Goal: Task Accomplishment & Management: Complete application form

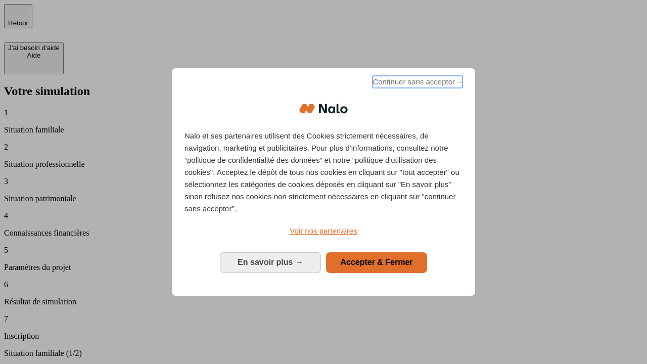
click at [417, 83] on span "Continuer sans accepter →" at bounding box center [418, 82] width 90 height 12
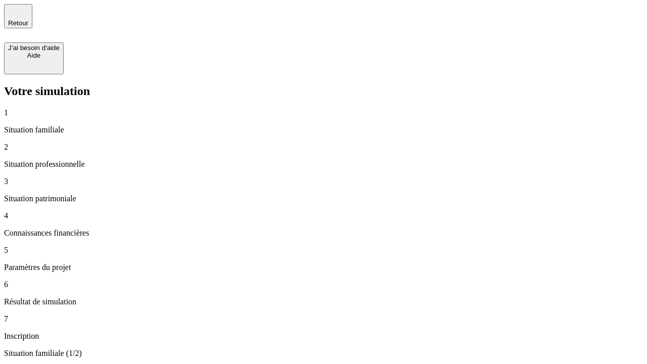
type input "30 000"
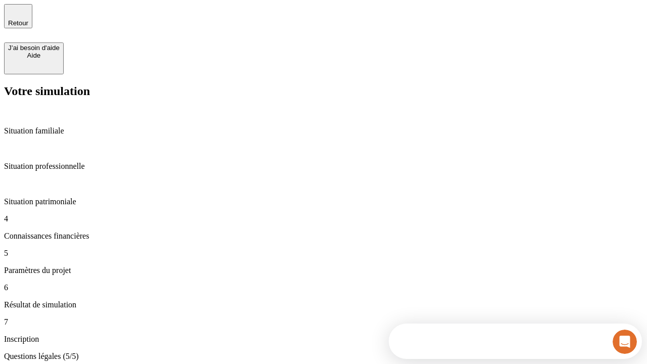
type input "25"
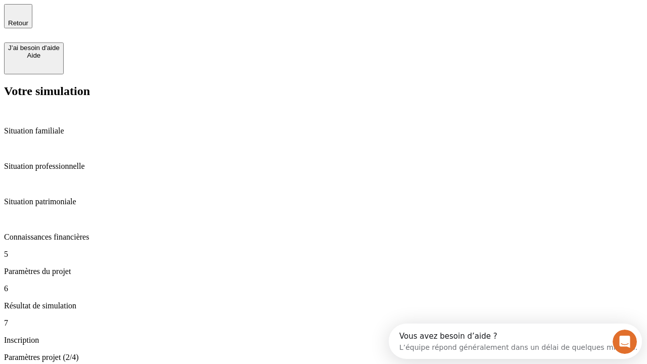
type input "64"
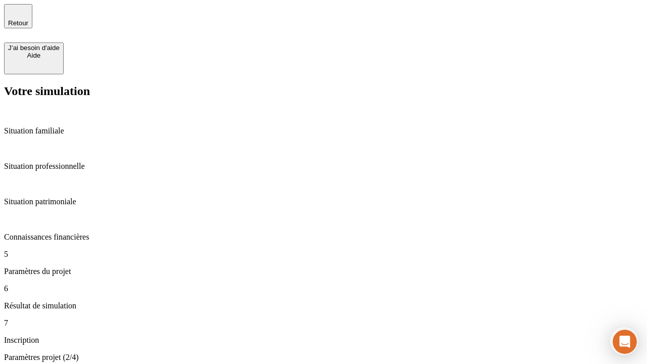
type input "1 000"
type input "640"
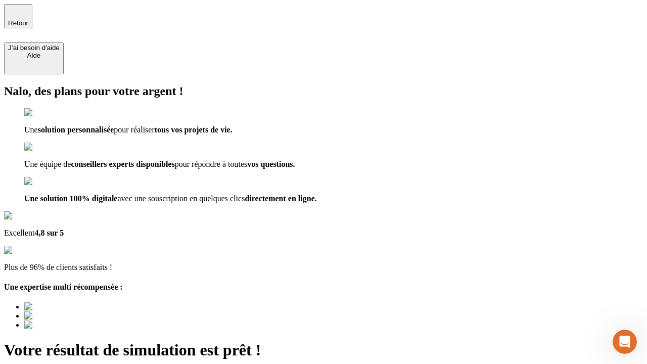
type input "[EMAIL_ADDRESS][PERSON_NAME][DOMAIN_NAME]"
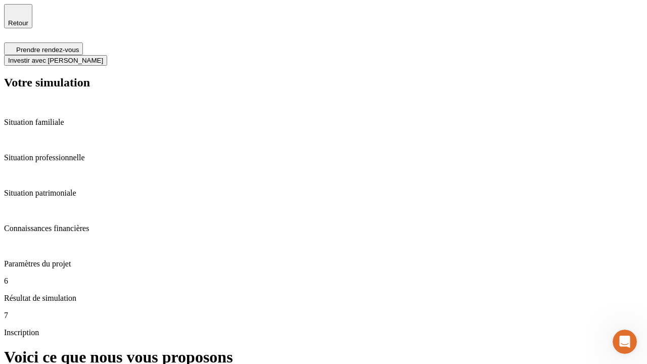
click at [103, 57] on span "Investir avec [PERSON_NAME]" at bounding box center [55, 61] width 95 height 8
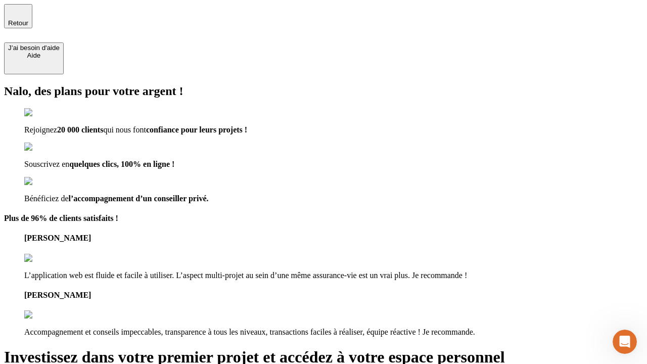
type input "[EMAIL_ADDRESS][PERSON_NAME][DOMAIN_NAME]"
